Goal: Task Accomplishment & Management: Use online tool/utility

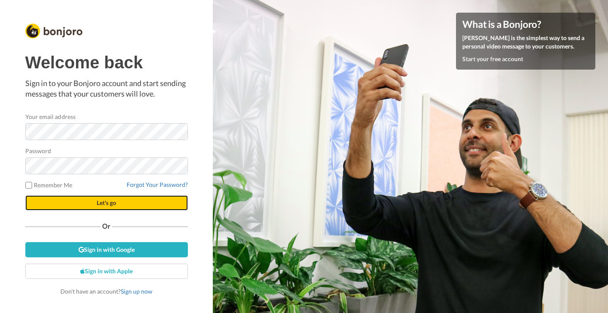
click at [73, 209] on button "Let's go" at bounding box center [106, 202] width 163 height 15
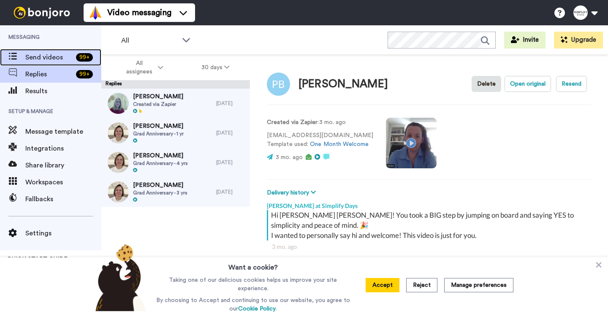
click at [51, 53] on span "Send videos" at bounding box center [48, 57] width 47 height 10
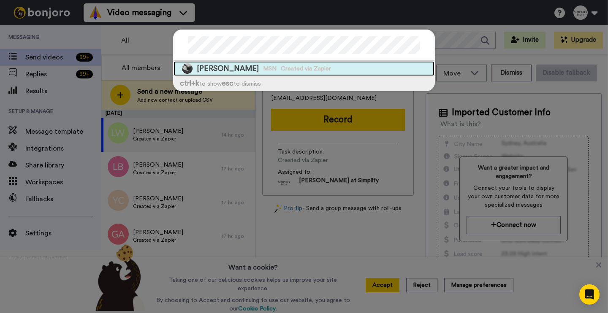
click at [394, 68] on div "[PERSON_NAME] MSN Created via Zapier" at bounding box center [304, 68] width 261 height 15
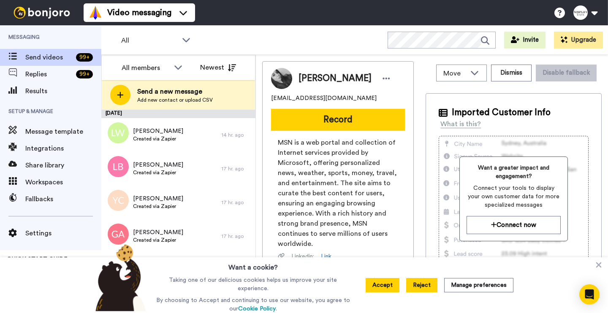
click at [420, 290] on button "Reject" at bounding box center [421, 285] width 31 height 14
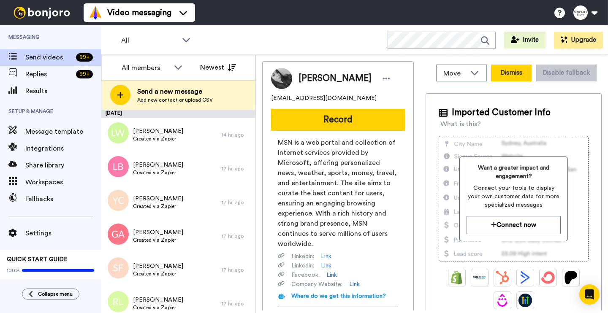
click at [512, 71] on button "Dismiss" at bounding box center [511, 73] width 41 height 17
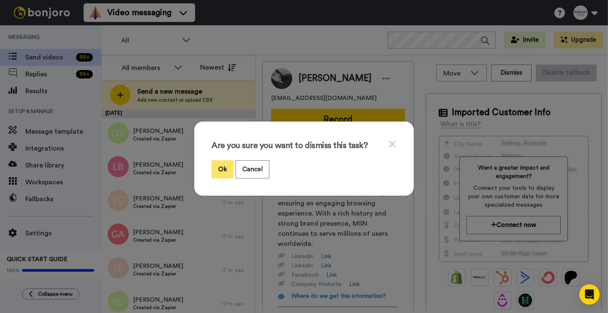
click at [220, 169] on button "Ok" at bounding box center [223, 169] width 22 height 18
